Goal: Information Seeking & Learning: Learn about a topic

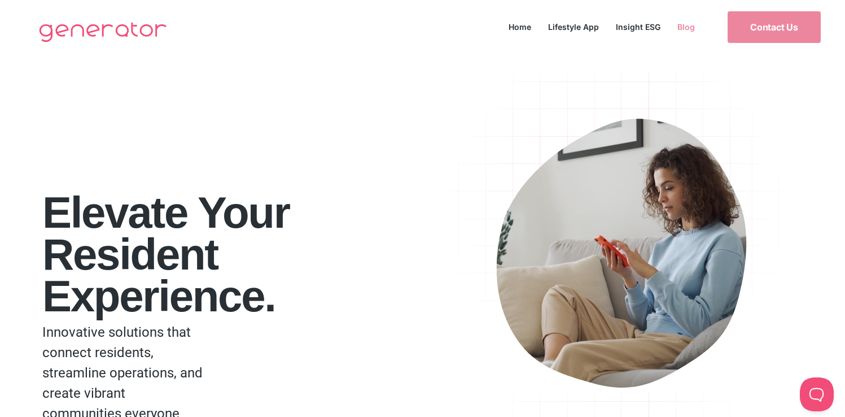
click at [686, 23] on link "Blog" at bounding box center [686, 26] width 34 height 15
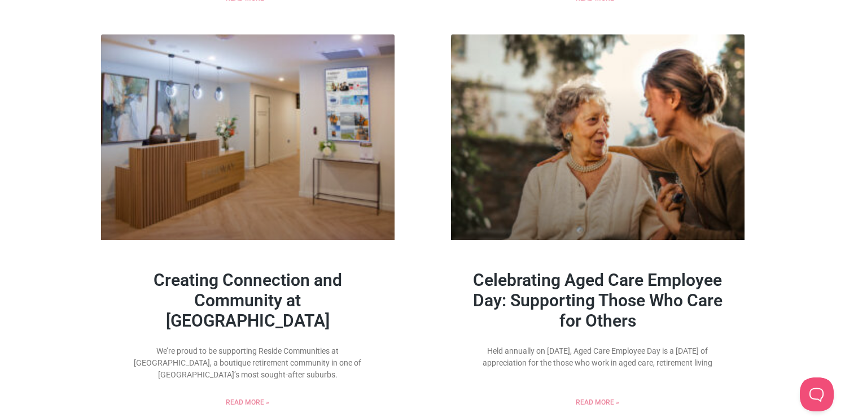
scroll to position [836, 0]
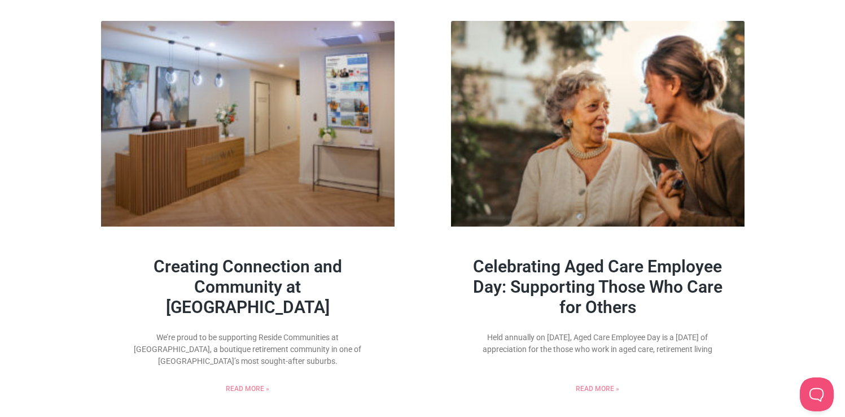
click at [656, 270] on link "Celebrating Aged Care Employee Day: Supporting Those Who Care for Others" at bounding box center [597, 286] width 249 height 60
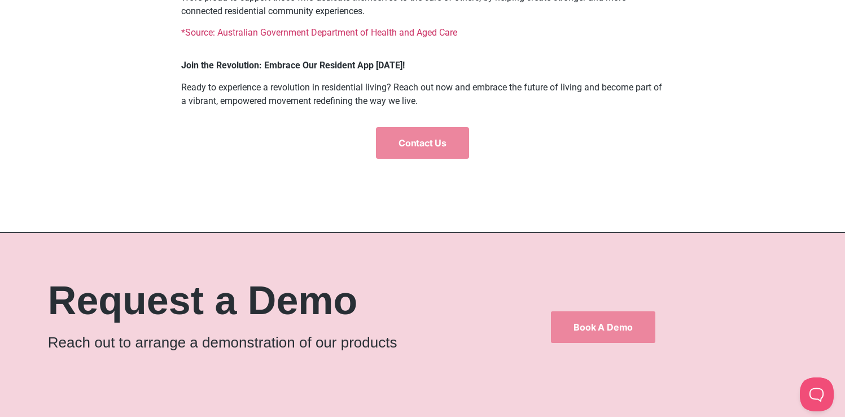
scroll to position [1758, 0]
